Goal: Obtain resource: Download file/media

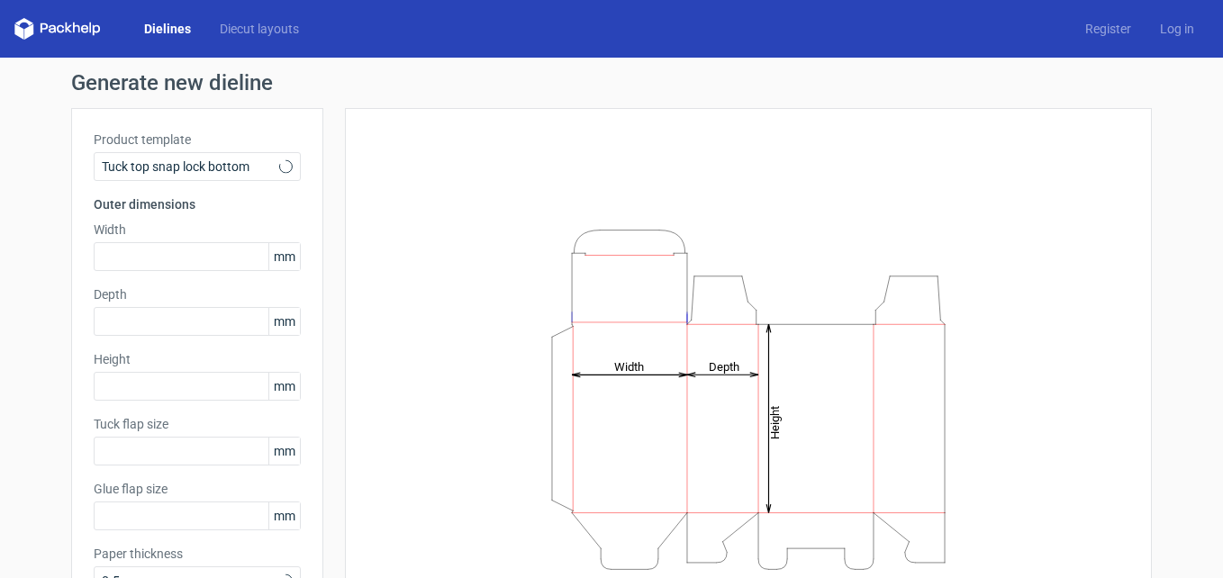
type input "15"
type input "10"
click at [257, 29] on link "Diecut layouts" at bounding box center [259, 29] width 108 height 18
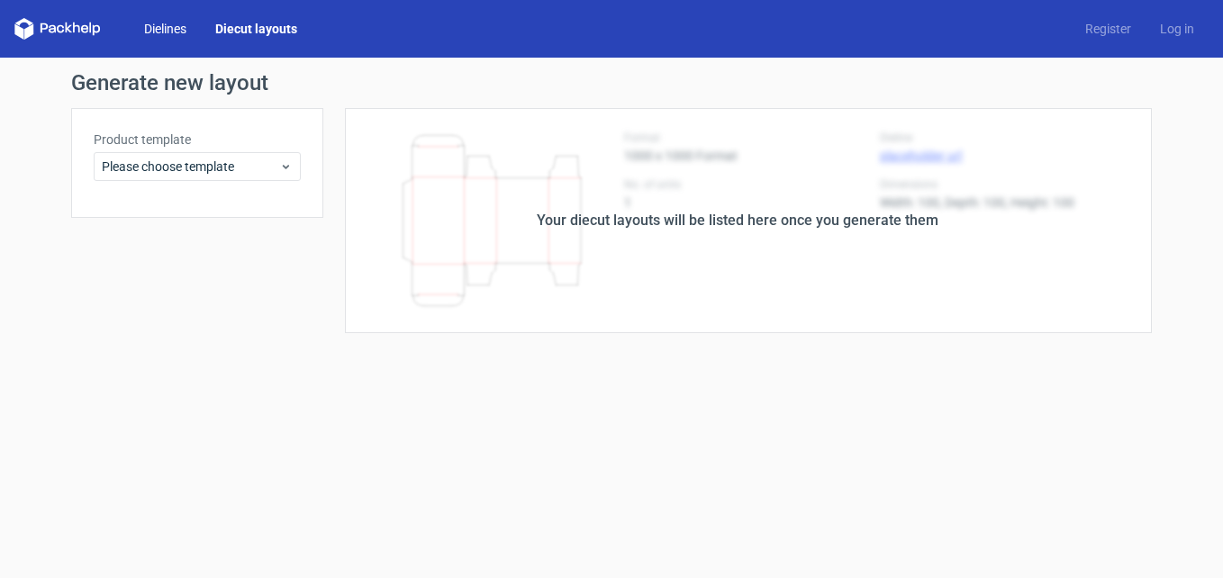
click at [164, 28] on link "Dielines" at bounding box center [165, 29] width 71 height 18
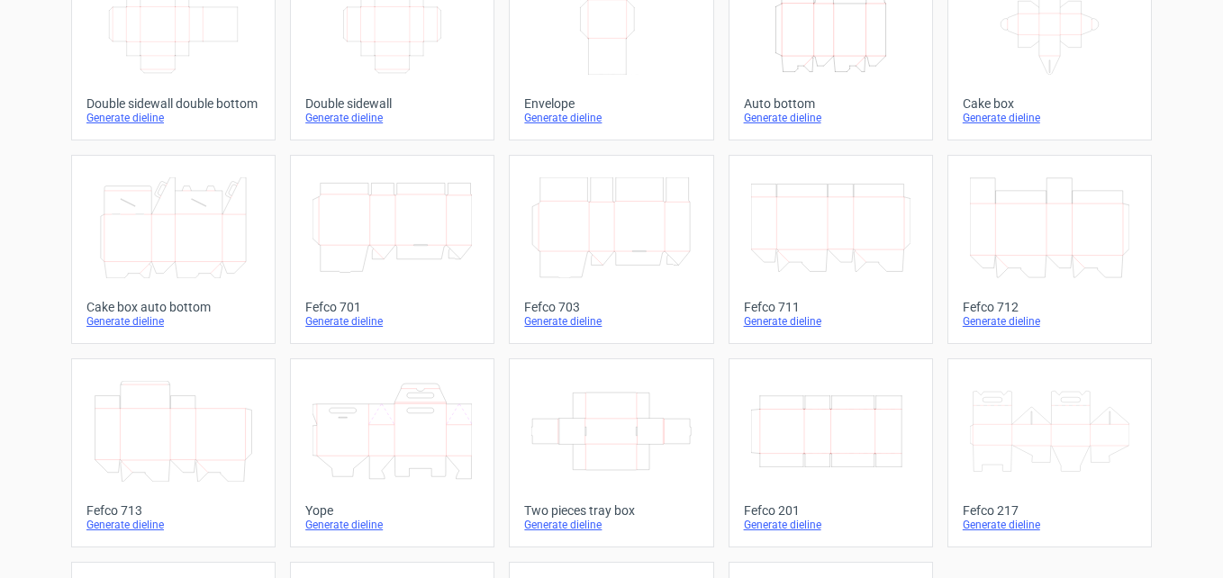
scroll to position [450, 0]
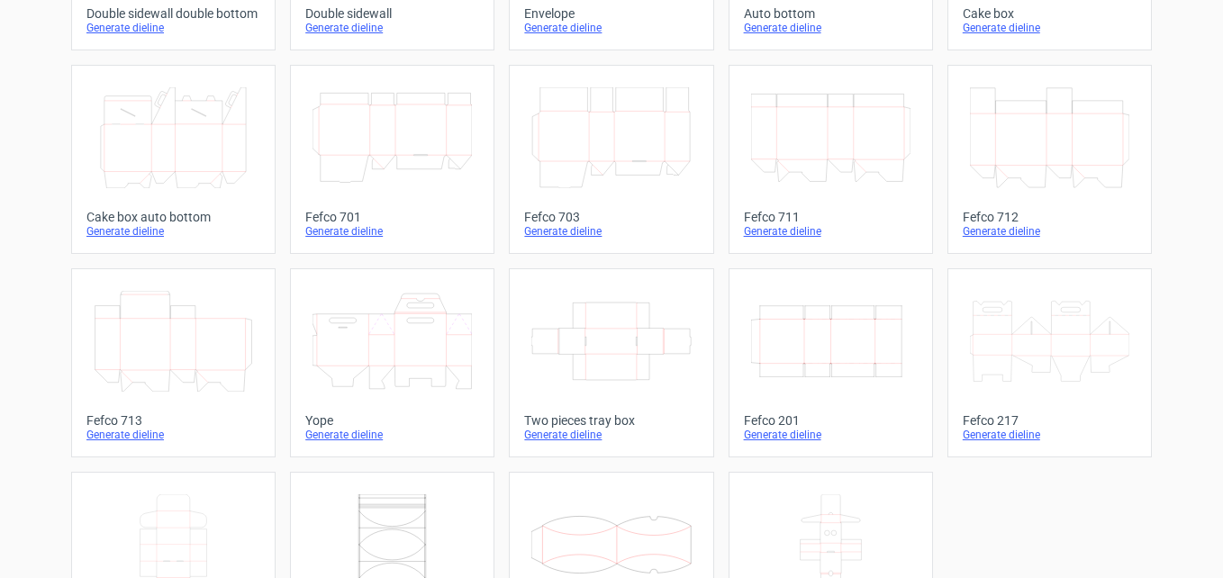
click at [807, 341] on icon "Width Depth Height" at bounding box center [830, 341] width 159 height 101
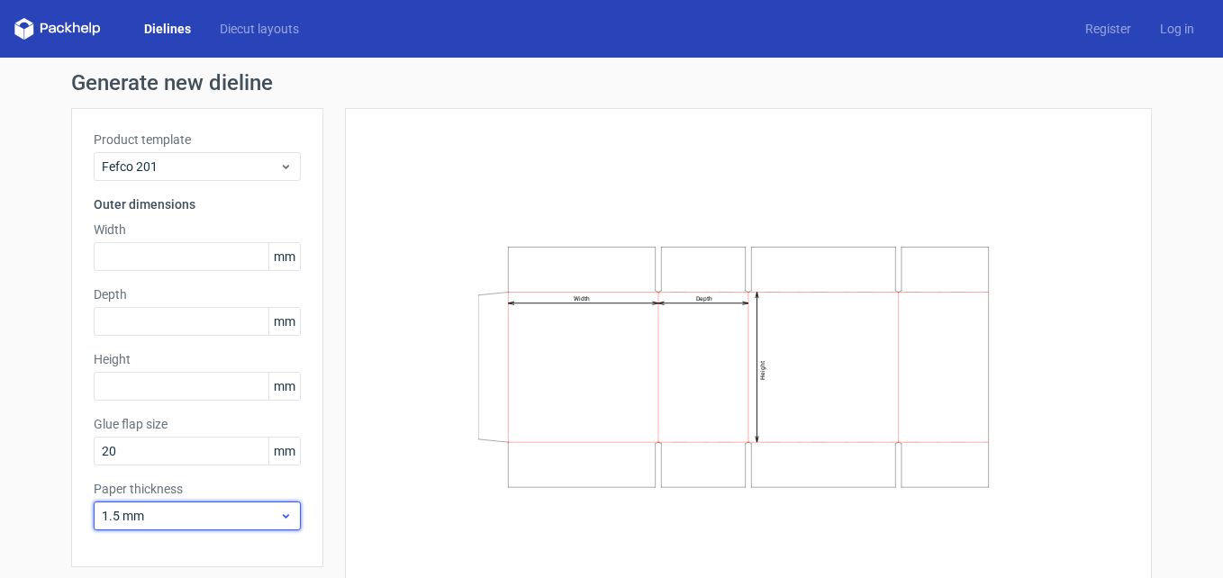
click at [279, 516] on icon at bounding box center [286, 516] width 14 height 14
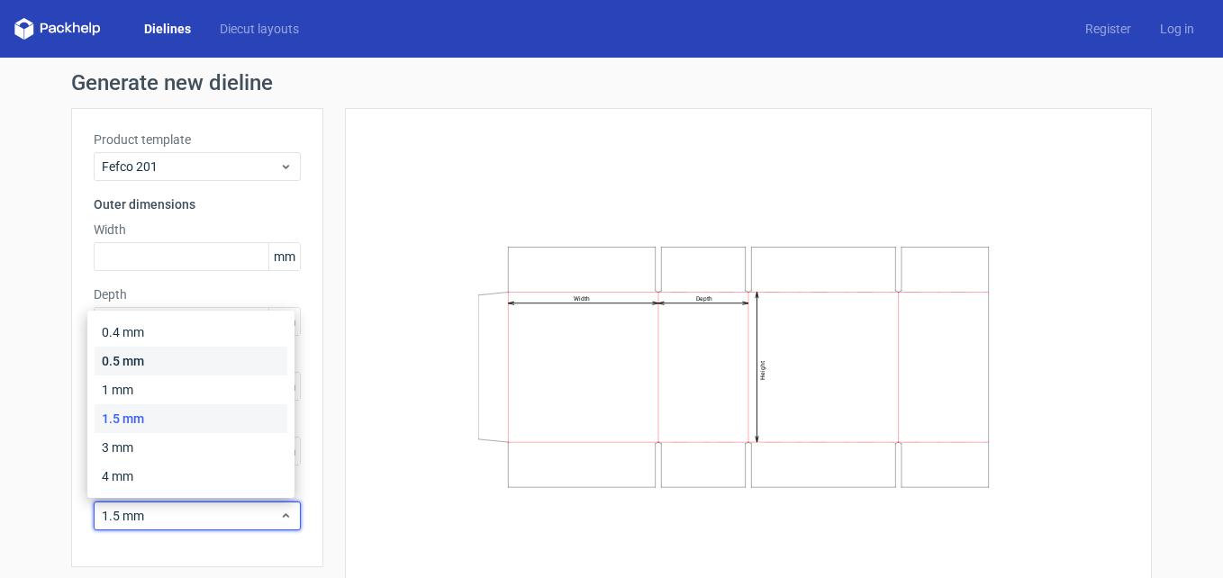
click at [144, 355] on div "0.5 mm" at bounding box center [191, 361] width 193 height 29
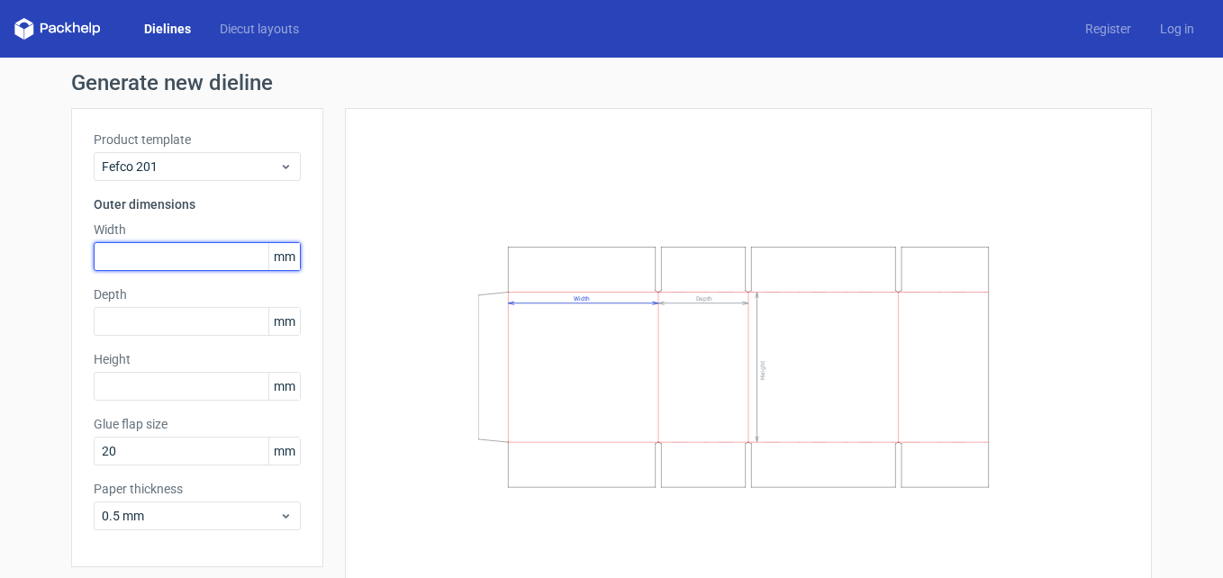
click at [212, 257] on input "text" at bounding box center [197, 256] width 207 height 29
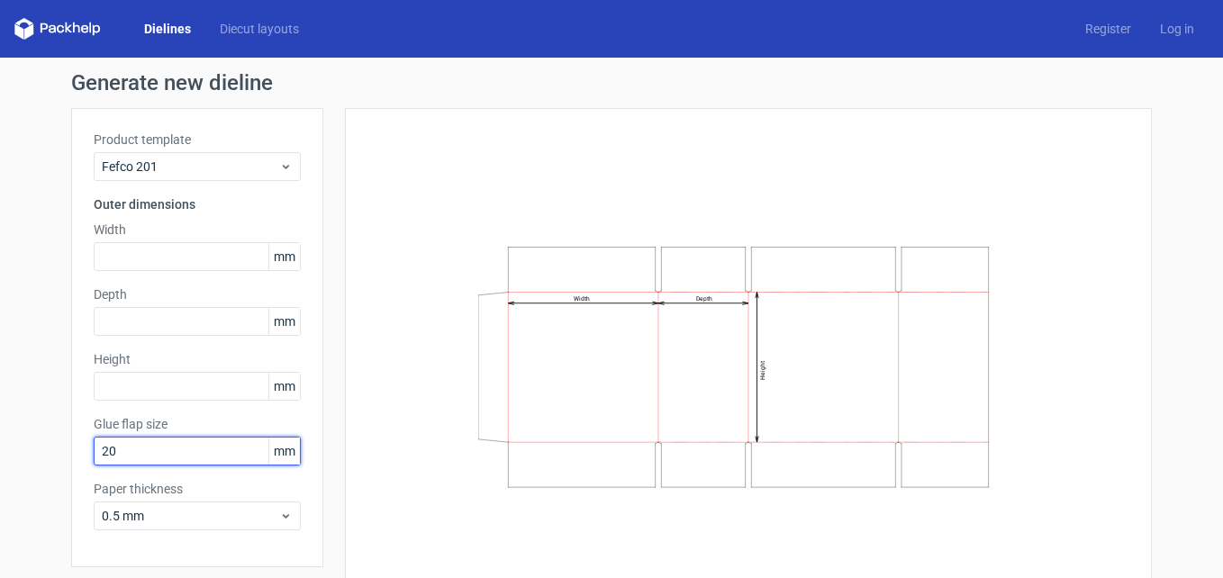
drag, startPoint x: 126, startPoint y: 460, endPoint x: 53, endPoint y: 468, distance: 73.4
click at [53, 468] on div "Generate new dieline Product template Fefco 201 Outer dimensions Width mm Depth…" at bounding box center [611, 349] width 1223 height 583
type input "1"
type input "15"
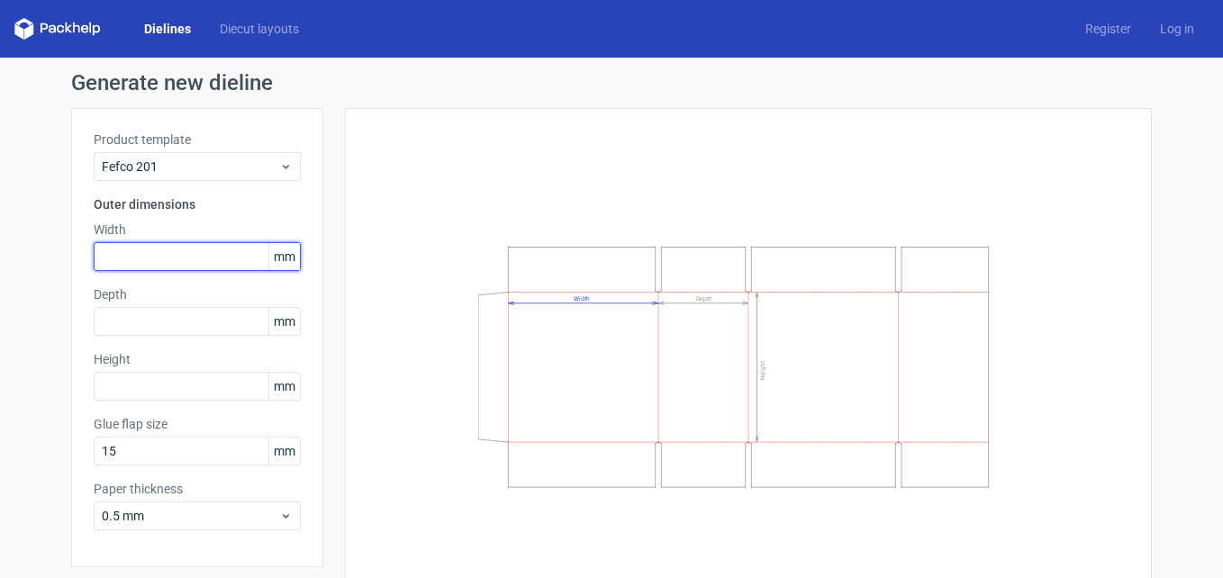
click at [132, 245] on input "text" at bounding box center [197, 256] width 207 height 29
type input "176"
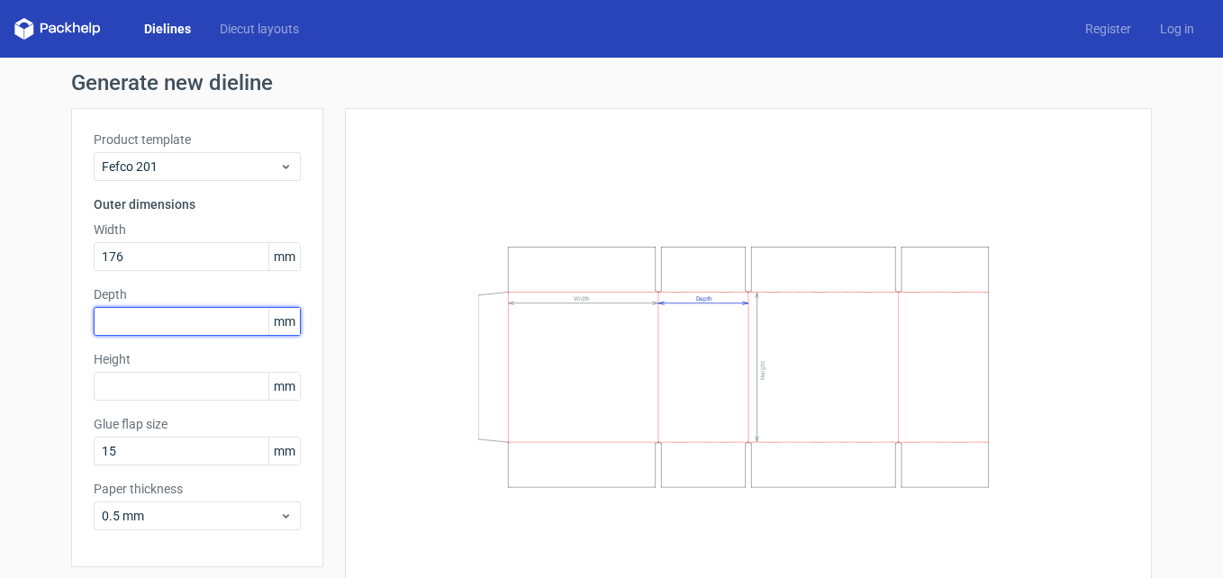
click at [209, 322] on input "text" at bounding box center [197, 321] width 207 height 29
type input "115"
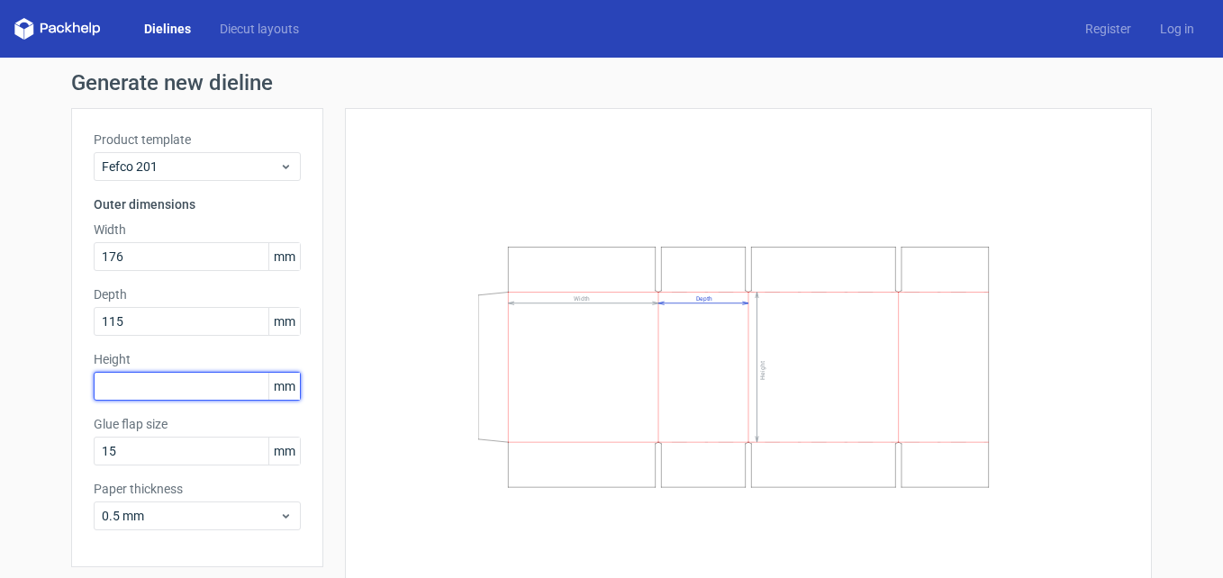
click at [152, 392] on input "text" at bounding box center [197, 386] width 207 height 29
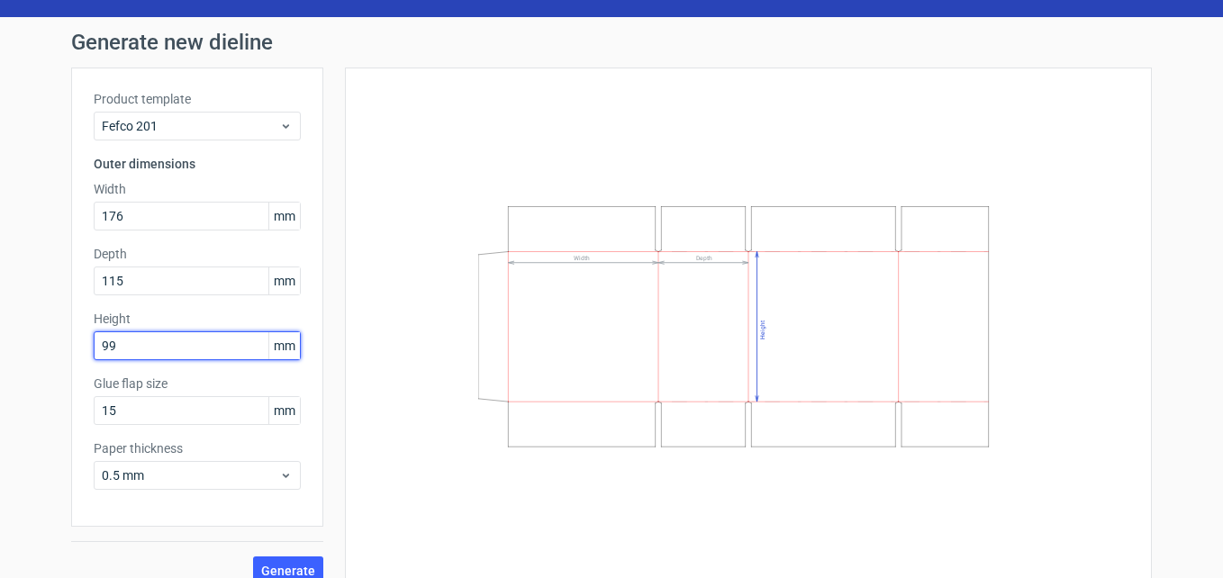
scroll to position [62, 0]
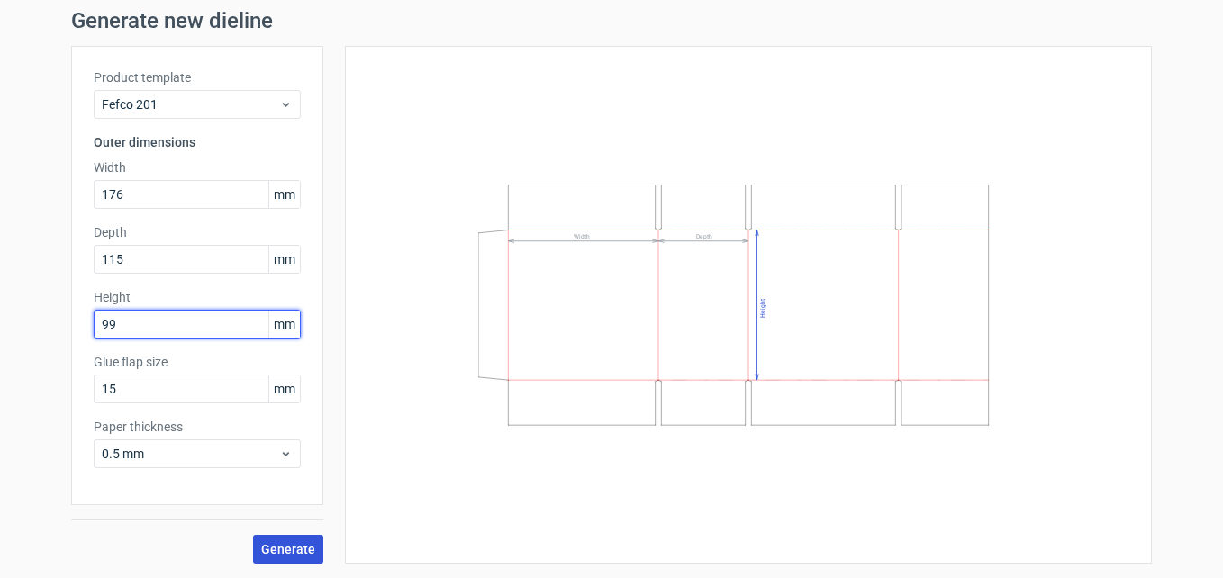
type input "99"
click at [279, 550] on span "Generate" at bounding box center [288, 549] width 54 height 13
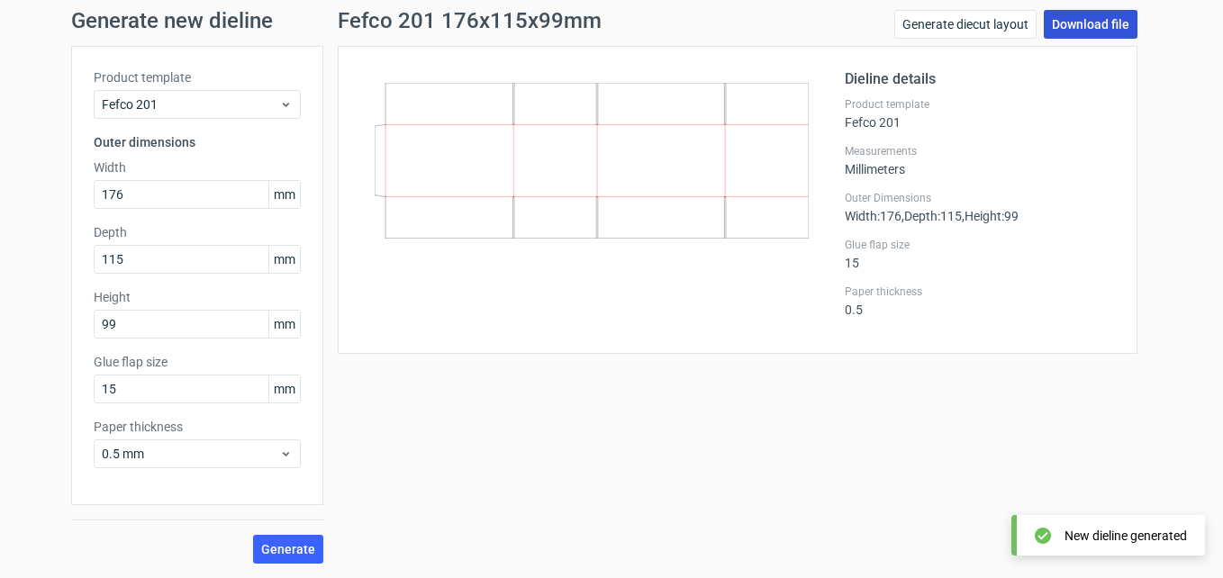
click at [1083, 21] on link "Download file" at bounding box center [1091, 24] width 94 height 29
